Goal: Task Accomplishment & Management: Manage account settings

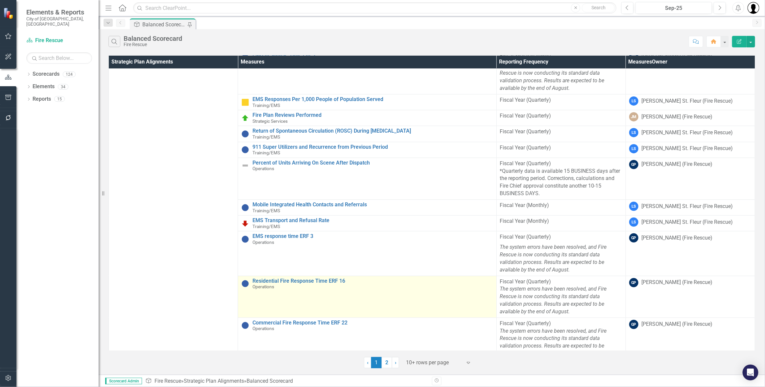
scroll to position [87, 0]
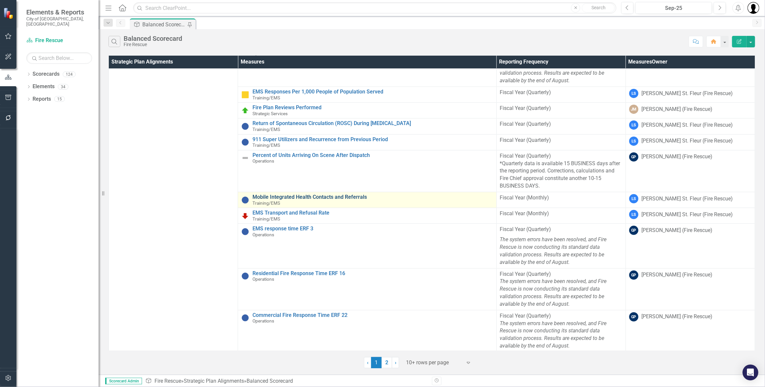
click at [310, 196] on link "Mobile Integrated Health Contacts and Referrals" at bounding box center [372, 197] width 240 height 6
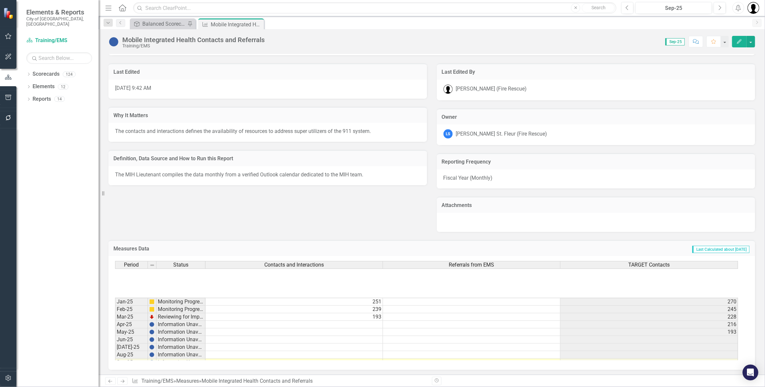
scroll to position [263, 0]
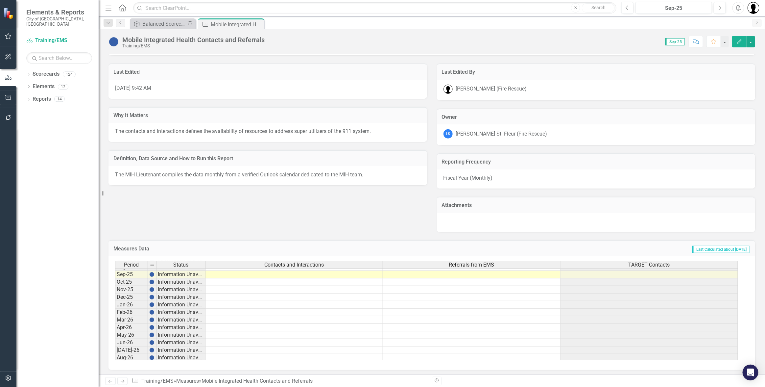
click at [336, 273] on td at bounding box center [293, 275] width 177 height 8
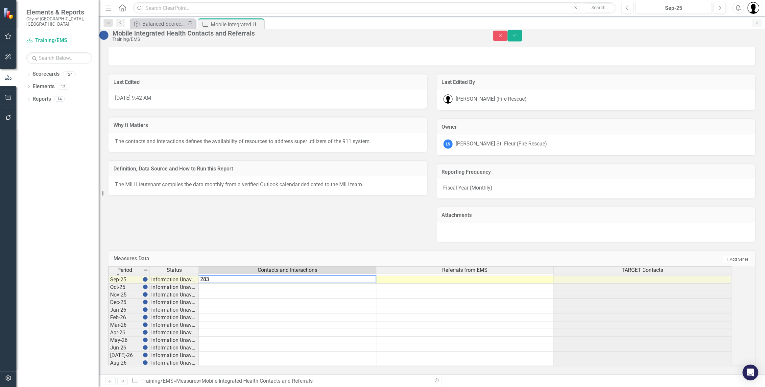
type textarea "283"
click at [298, 314] on td at bounding box center [287, 318] width 177 height 8
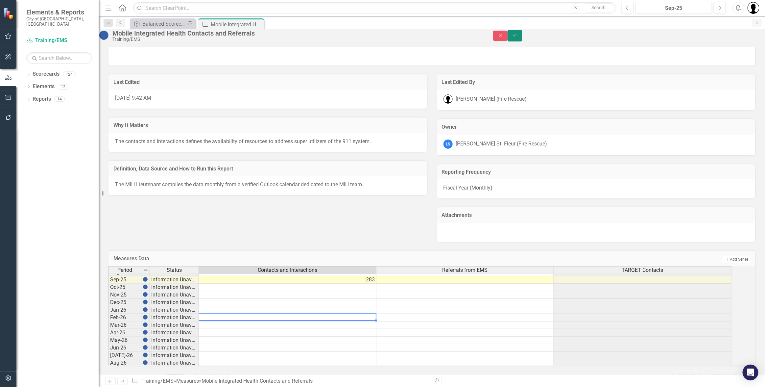
click at [522, 41] on button "Save" at bounding box center [514, 36] width 14 height 12
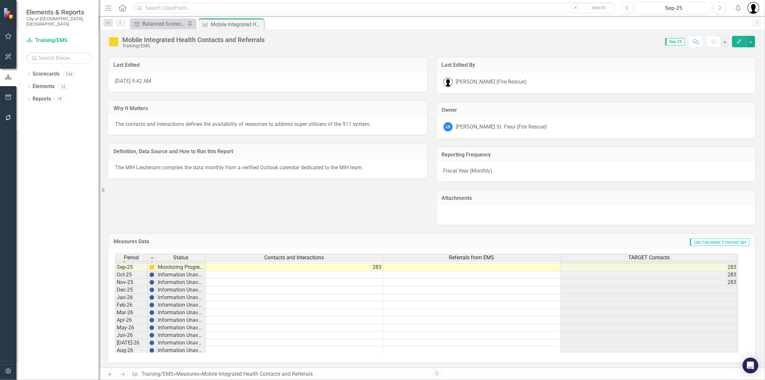
scroll to position [175, 0]
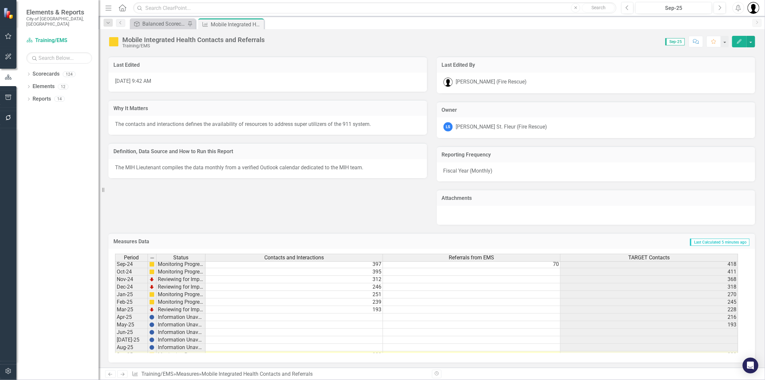
click at [362, 317] on td at bounding box center [293, 318] width 177 height 8
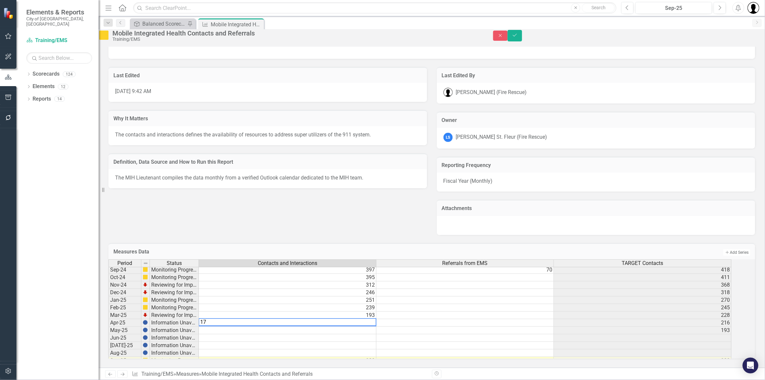
type textarea "171"
type textarea "225"
type textarea "197"
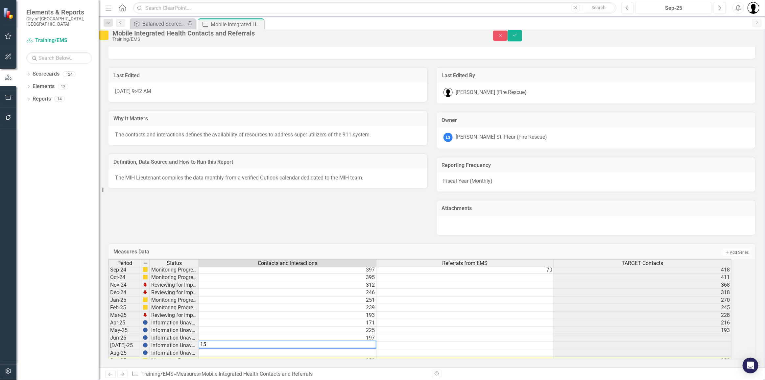
type textarea "153"
click at [374, 342] on td "153" at bounding box center [287, 346] width 177 height 8
type textarea "212"
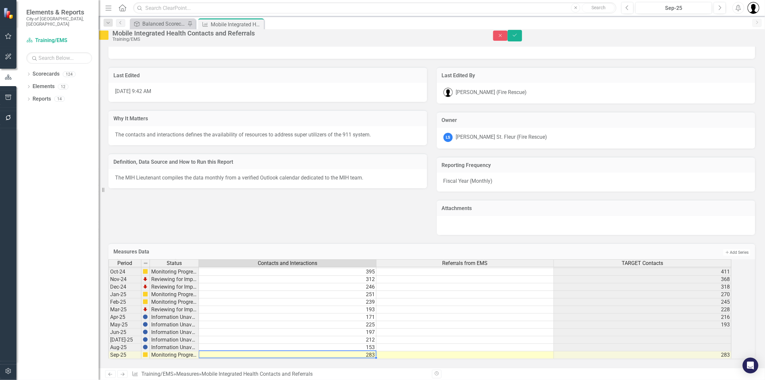
type textarea "283"
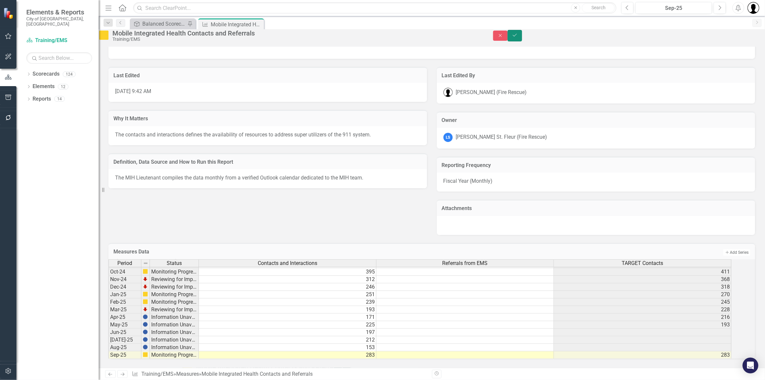
click at [518, 36] on icon "Save" at bounding box center [515, 35] width 6 height 5
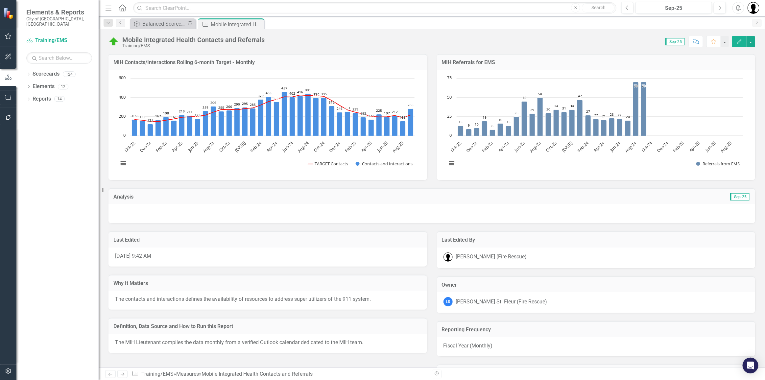
click at [294, 21] on div "Strategic Plan Alignment Balanced Scorecard Pin Measures Mobile Integrated Heal…" at bounding box center [439, 23] width 621 height 11
click at [574, 62] on h3 "MIH Referrals for EMS" at bounding box center [596, 62] width 309 height 6
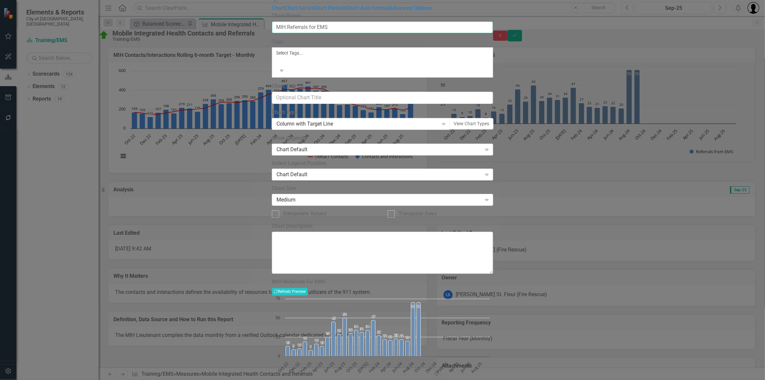
click at [290, 34] on input "MIH Referrals for EMS" at bounding box center [382, 27] width 221 height 12
drag, startPoint x: 384, startPoint y: 33, endPoint x: 342, endPoint y: 39, distance: 42.8
click at [342, 34] on input "Crew Member Referrals for EMS" at bounding box center [382, 27] width 221 height 12
click at [319, 34] on input "Crew Member Referrals" at bounding box center [382, 27] width 221 height 12
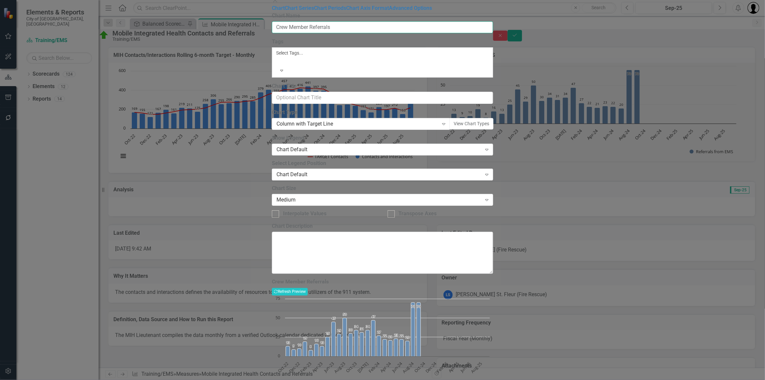
click at [320, 34] on input "Crew Member Referrals" at bounding box center [382, 27] width 221 height 12
type input "Crew Member Internal Referrals"
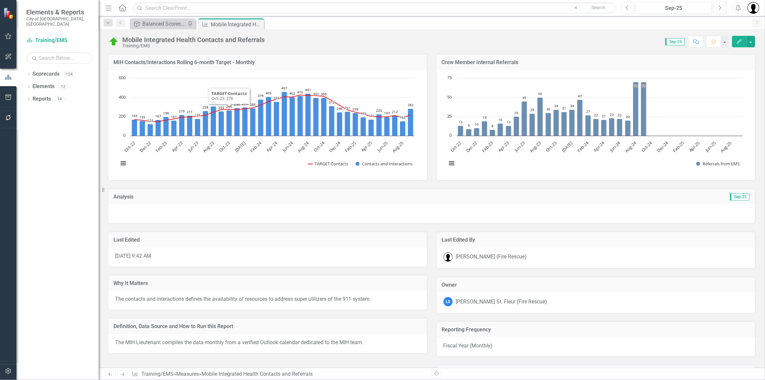
click at [207, 39] on div "Mobile Integrated Health Contacts and Referrals" at bounding box center [193, 39] width 142 height 7
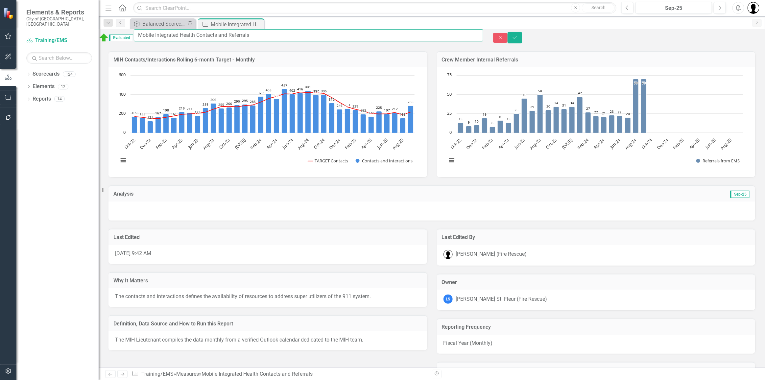
click at [246, 36] on input "Mobile Integrated Health Contacts and Referrals" at bounding box center [308, 35] width 349 height 12
type input "Mobile Integrated Health Contacts and Referrals"
click at [518, 37] on icon "Save" at bounding box center [515, 37] width 6 height 5
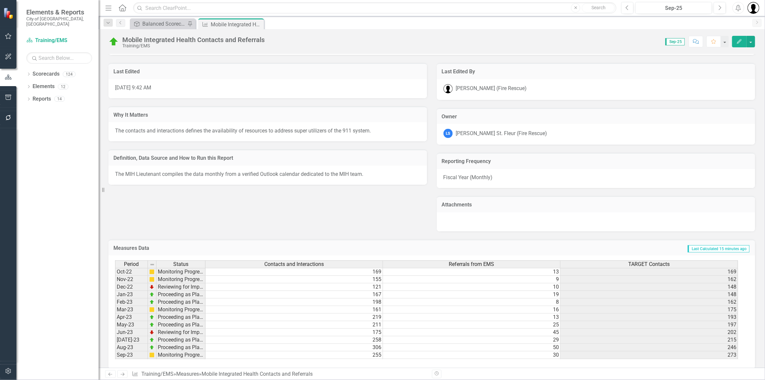
scroll to position [175, 0]
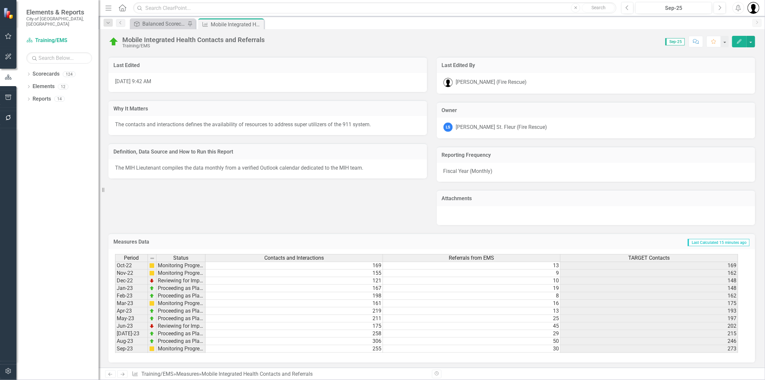
click at [115, 298] on div "Period Status Contacts and Interactions Referrals from EMS TARGET Contacts Oct-…" at bounding box center [115, 314] width 0 height 121
click at [538, 302] on td at bounding box center [471, 304] width 177 height 8
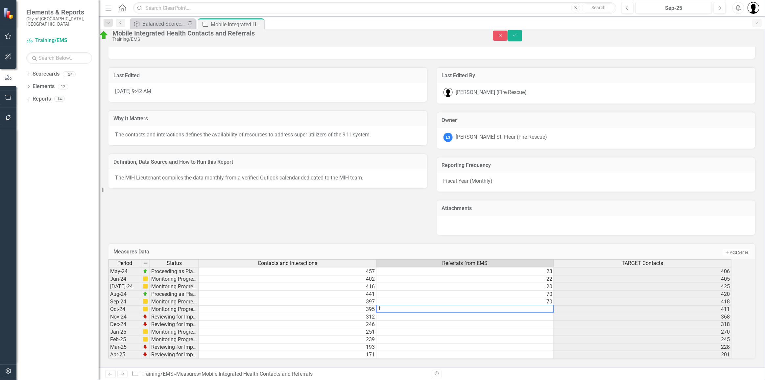
type textarea "18"
type textarea "33"
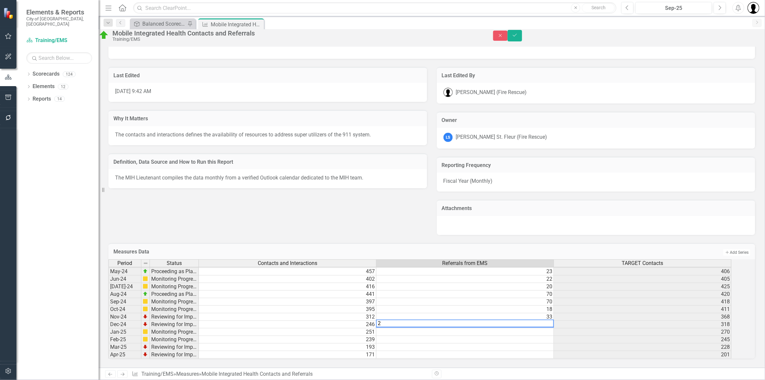
type textarea "28"
type textarea "25"
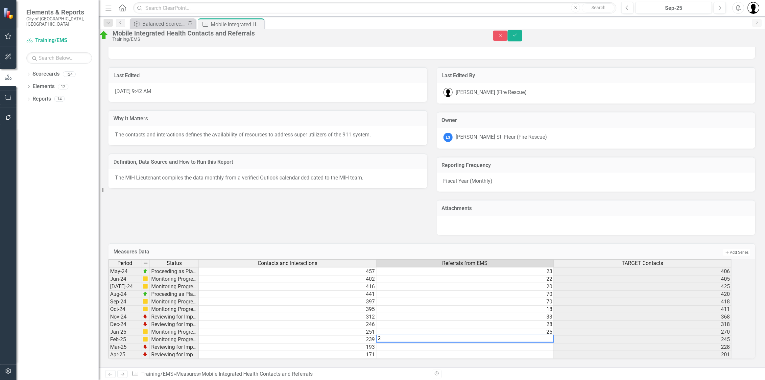
type textarea "25"
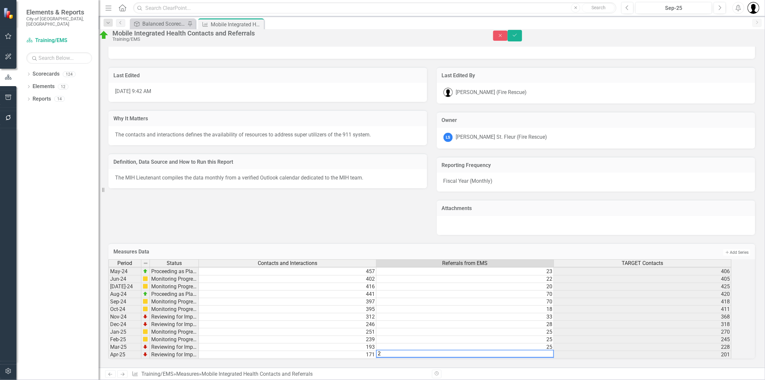
type textarea "22"
type textarea "43"
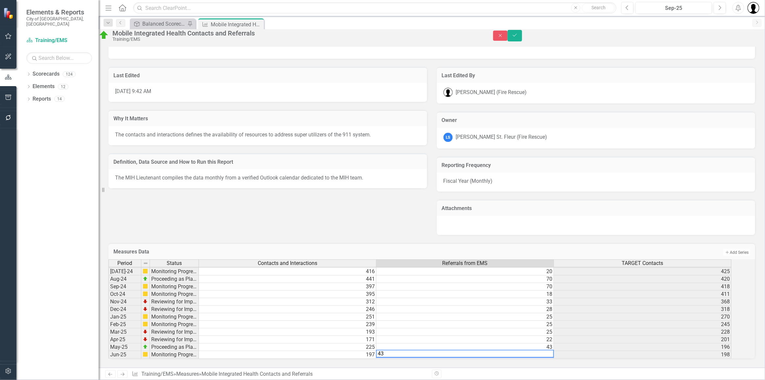
scroll to position [166, 0]
type textarea "23"
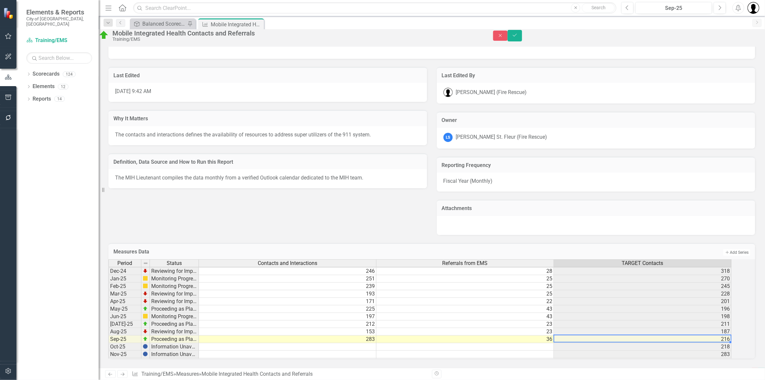
scroll to position [199, 0]
type textarea "36"
click at [518, 37] on icon "Save" at bounding box center [515, 35] width 6 height 5
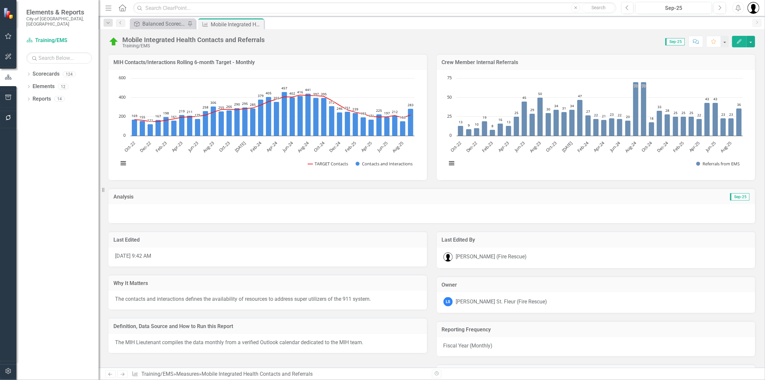
click at [519, 60] on h3 "Crew Member Internal Referrals" at bounding box center [596, 62] width 309 height 6
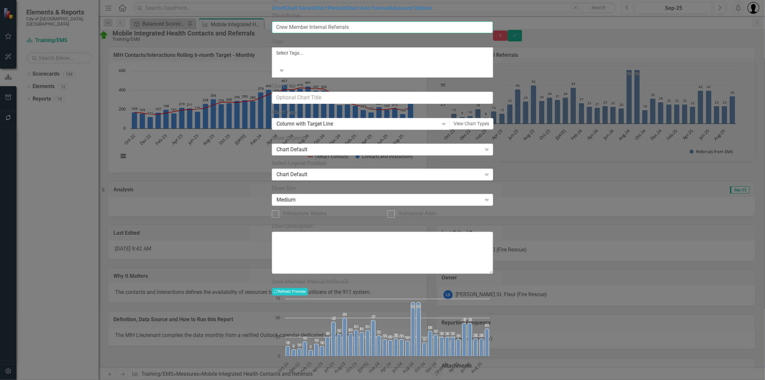
click at [323, 34] on input "Crew Member Internal Referrals" at bounding box center [382, 27] width 221 height 12
click at [339, 34] on input "Crew Member Internal Referrals" at bounding box center [382, 27] width 221 height 12
type input "Crew Member Internal New Referrals"
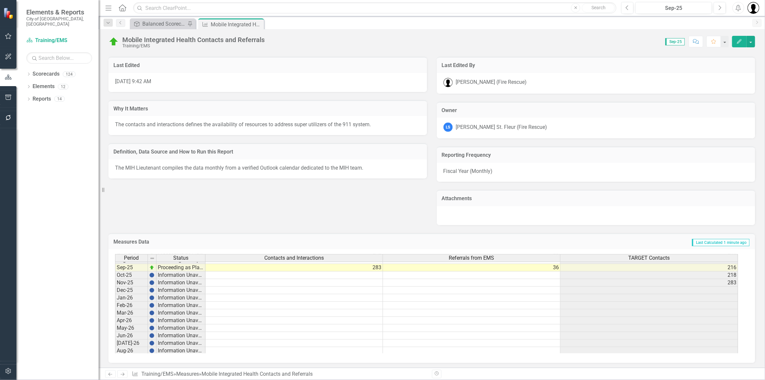
scroll to position [0, 0]
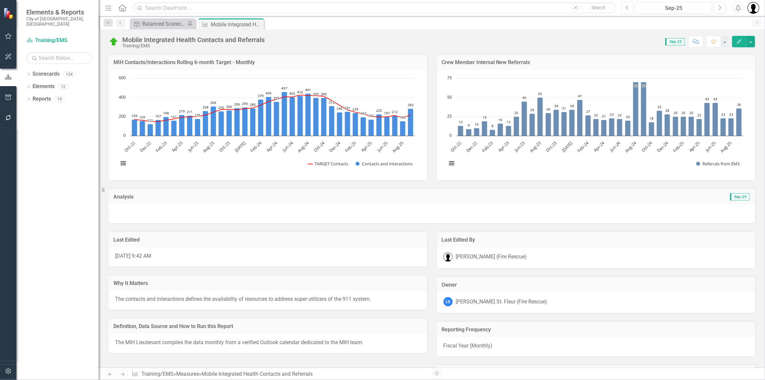
drag, startPoint x: 315, startPoint y: 27, endPoint x: 323, endPoint y: 31, distance: 8.4
click at [315, 28] on div "Strategic Plan Alignment Balanced Scorecard Pin Measures Mobile Integrated Heal…" at bounding box center [439, 23] width 621 height 11
